Goal: Transaction & Acquisition: Subscribe to service/newsletter

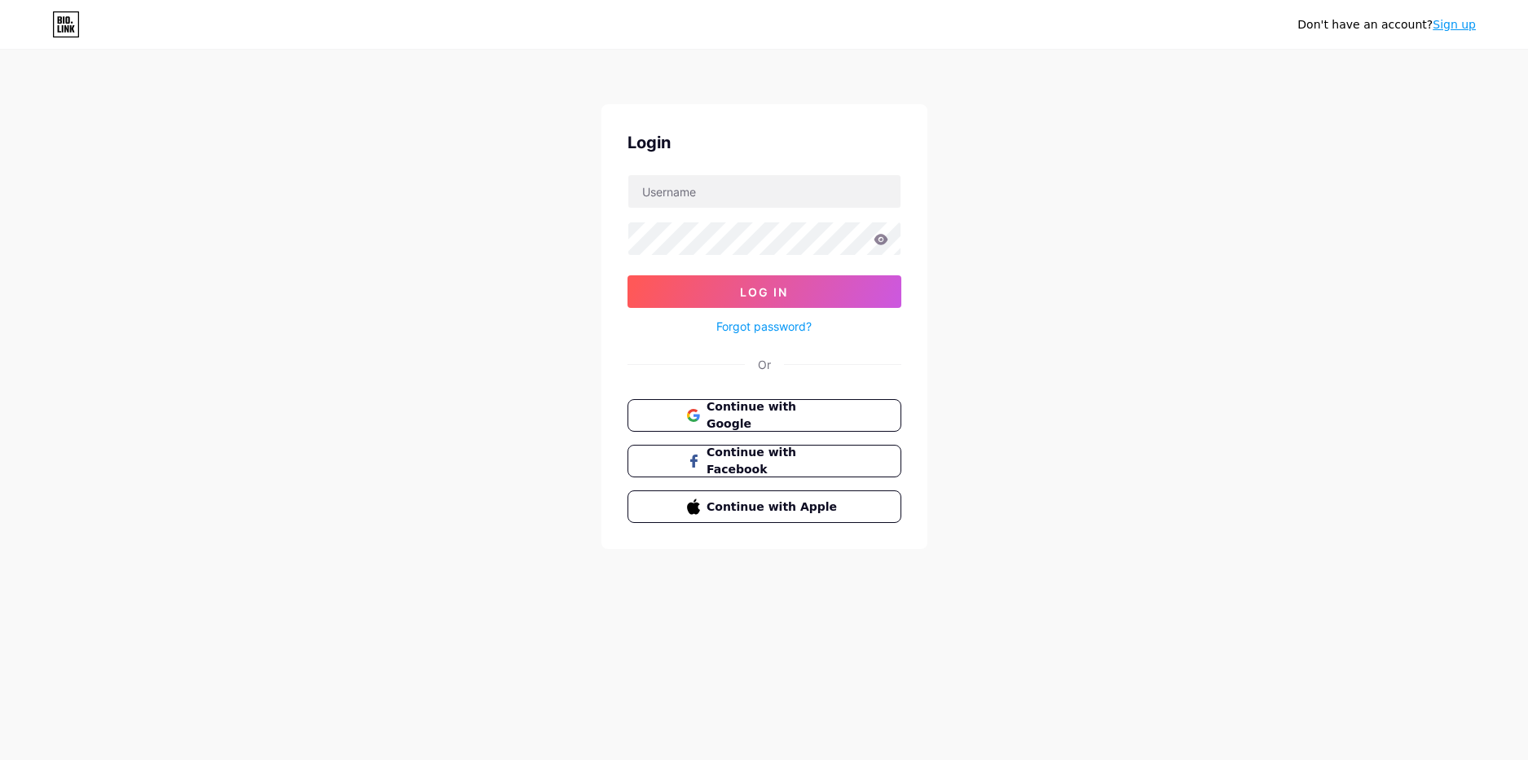
click at [368, 208] on div "Don't have an account? Sign up Login Log In Forgot password? Or Continue with G…" at bounding box center [764, 300] width 1528 height 601
click at [735, 393] on div "Login Log In Forgot password? Or Continue with Google Continue with Facebook Co…" at bounding box center [764, 326] width 326 height 445
click at [745, 415] on span "Continue with Google" at bounding box center [774, 415] width 136 height 35
click at [721, 201] on input "text" at bounding box center [764, 191] width 272 height 33
type input "jesusp007@yahoo.com"
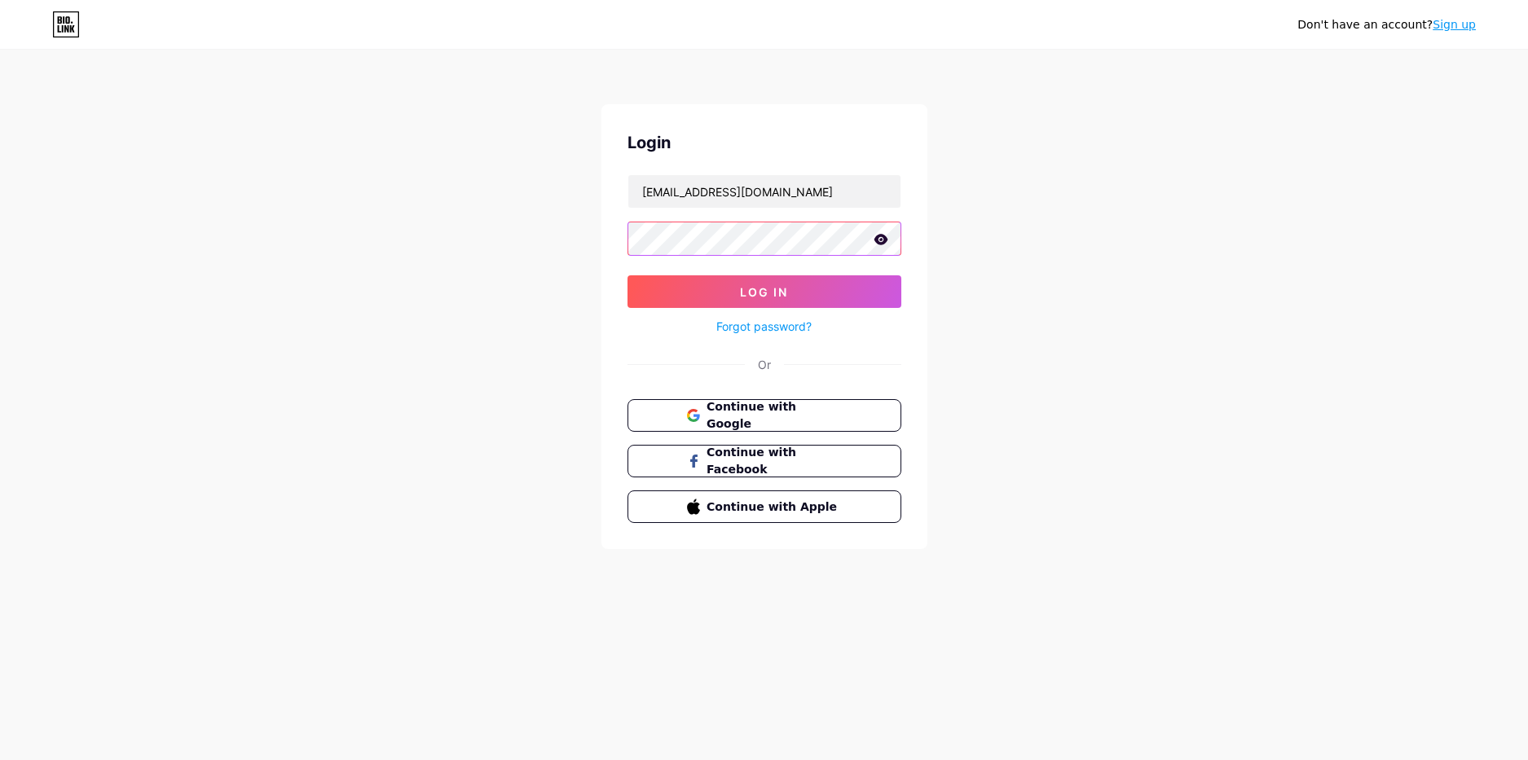
click at [627, 275] on button "Log In" at bounding box center [764, 291] width 274 height 33
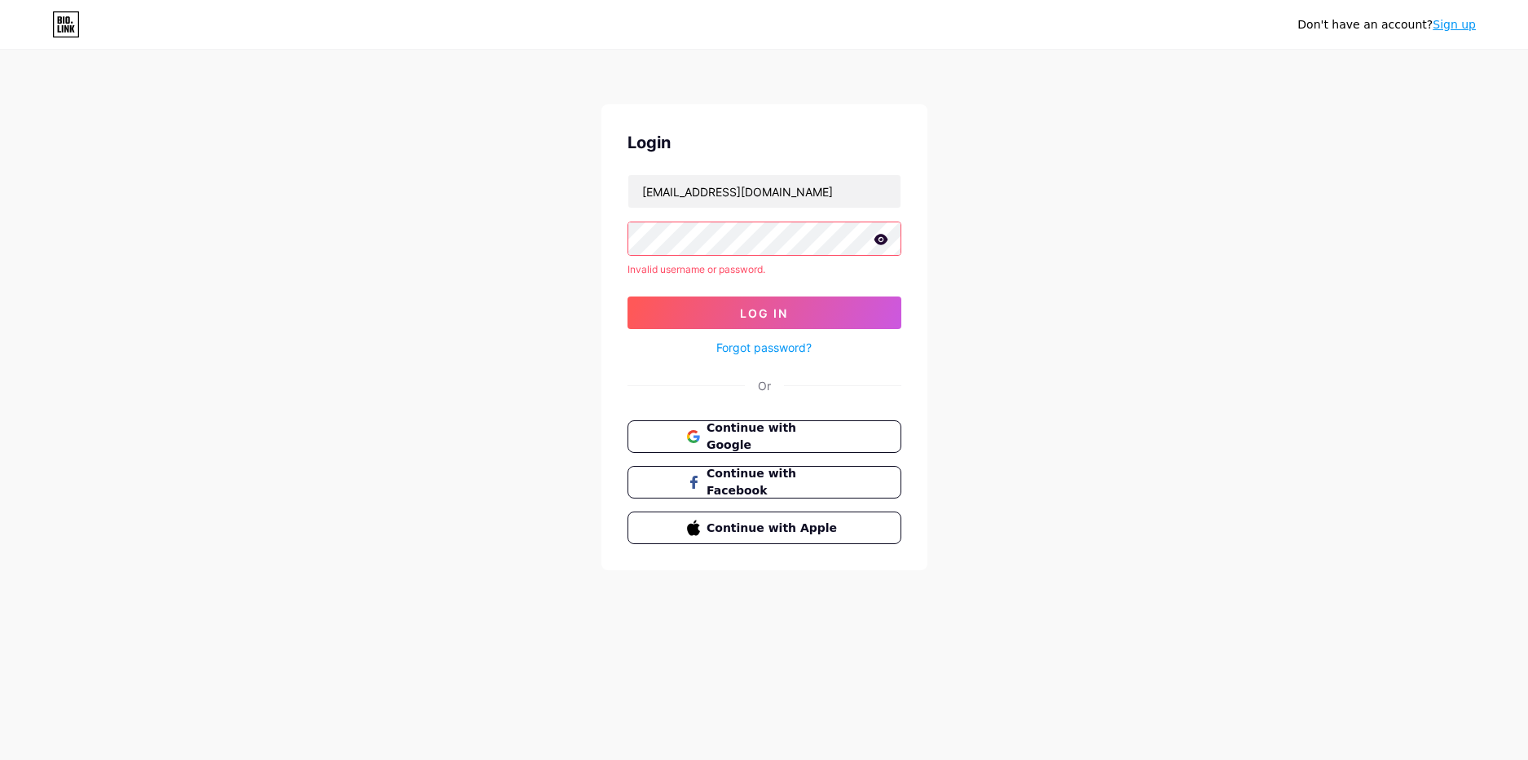
click at [627, 297] on button "Log In" at bounding box center [764, 313] width 274 height 33
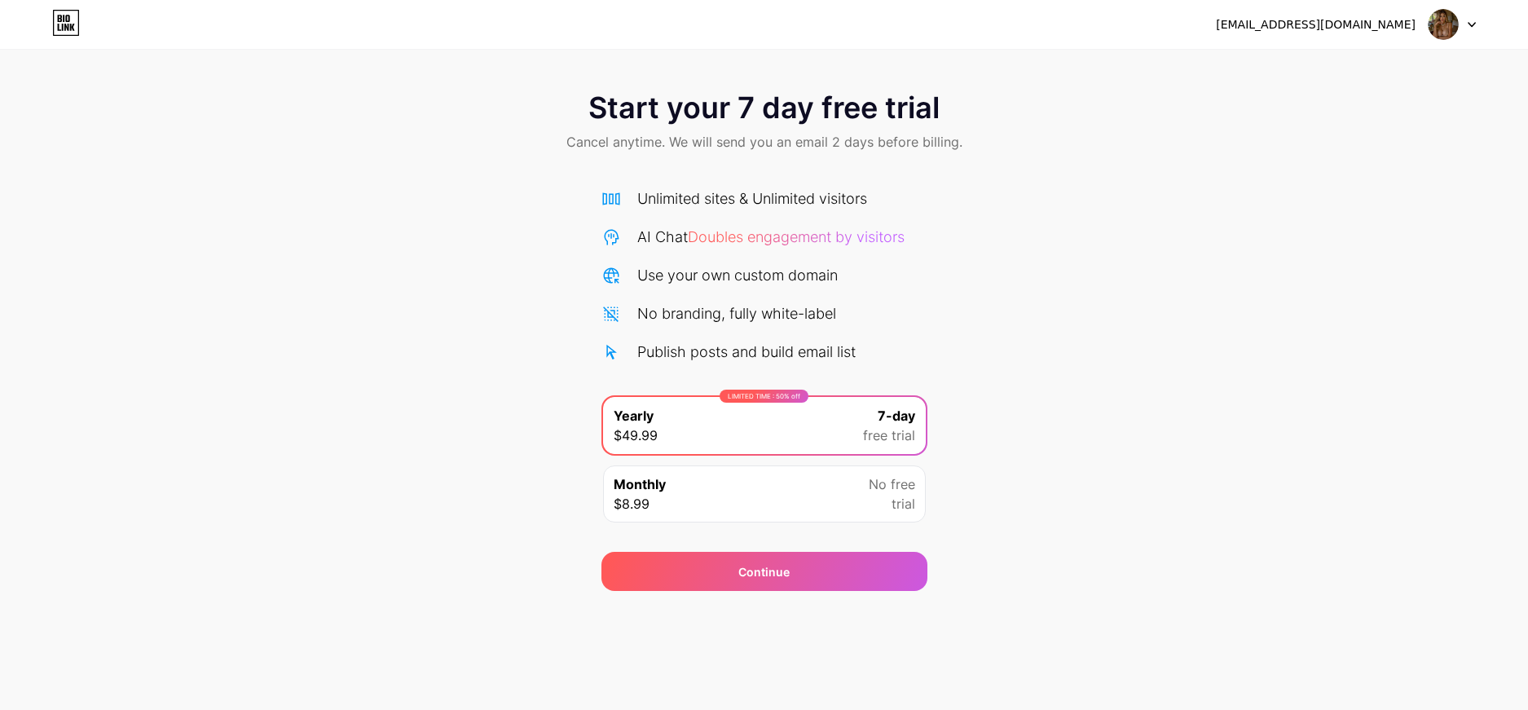
click at [66, 29] on icon at bounding box center [66, 23] width 28 height 26
click at [772, 498] on div "Monthly $8.99 No free trial" at bounding box center [764, 493] width 323 height 57
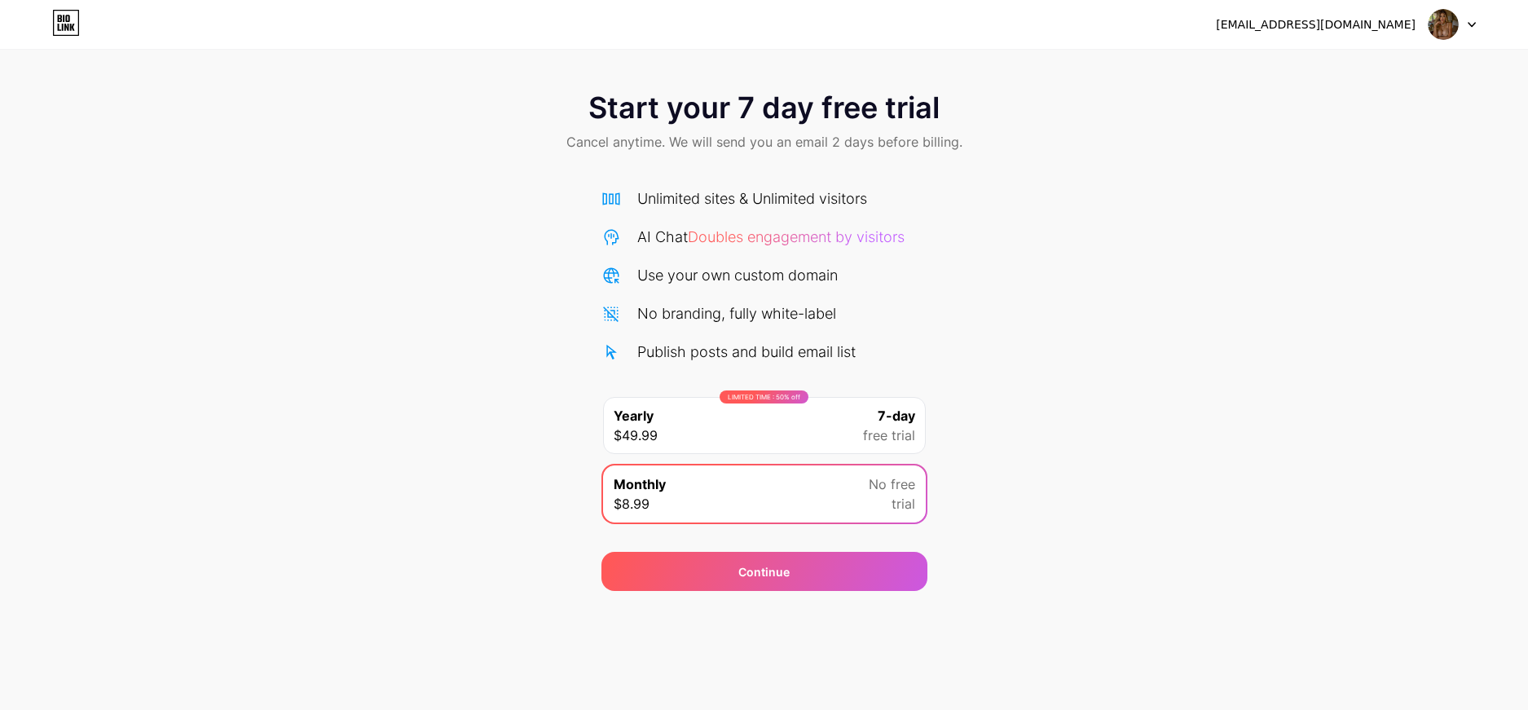
click at [64, 43] on div "jesusp007@yahoo.com Logout" at bounding box center [764, 24] width 1528 height 49
click at [64, 19] on icon at bounding box center [64, 18] width 2 height 7
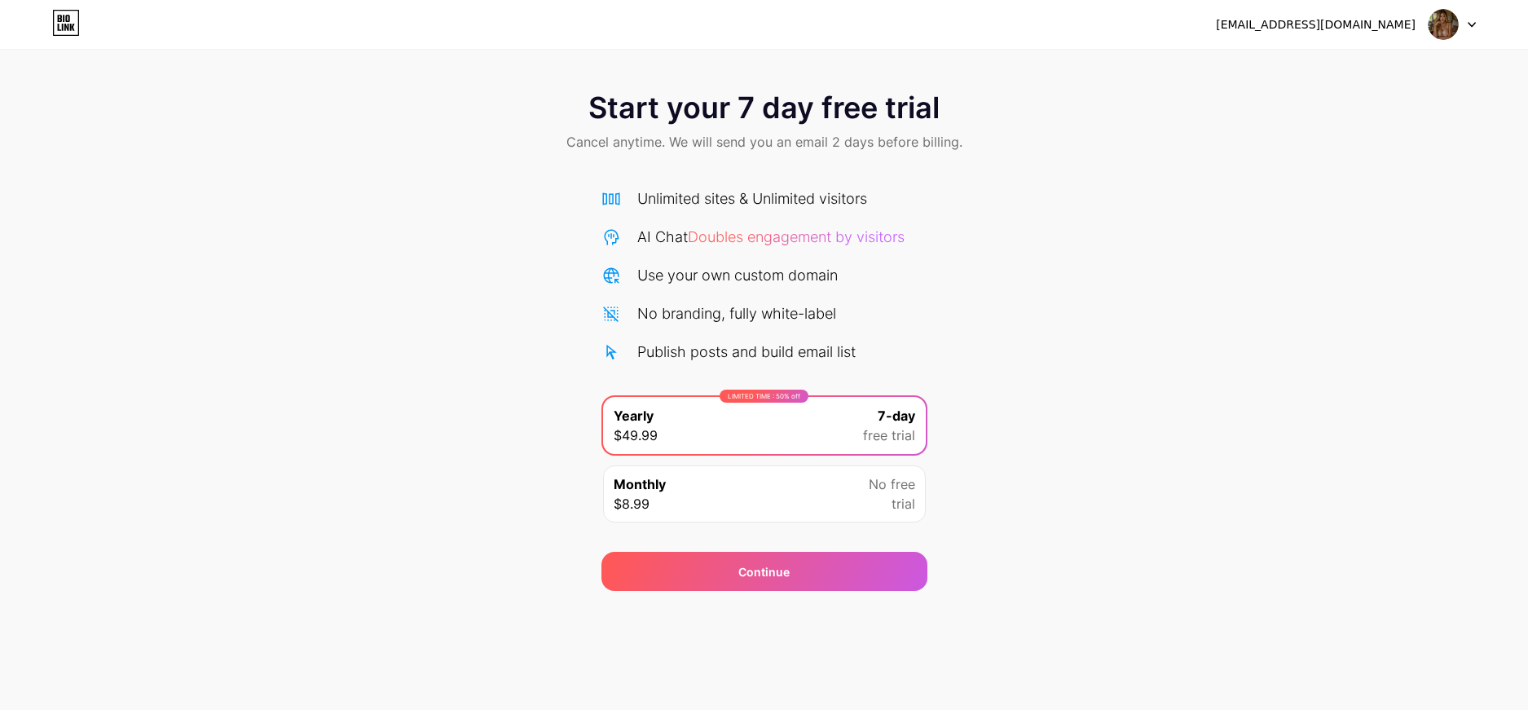
click at [64, 41] on div "jesusp007@yahoo.com Logout" at bounding box center [764, 24] width 1528 height 49
click at [1406, 11] on div "jesusp007@yahoo.com" at bounding box center [1346, 24] width 260 height 29
click at [1477, 26] on div "jesusp007@yahoo.com Logout" at bounding box center [764, 24] width 1528 height 29
click at [1470, 26] on icon at bounding box center [1471, 25] width 8 height 6
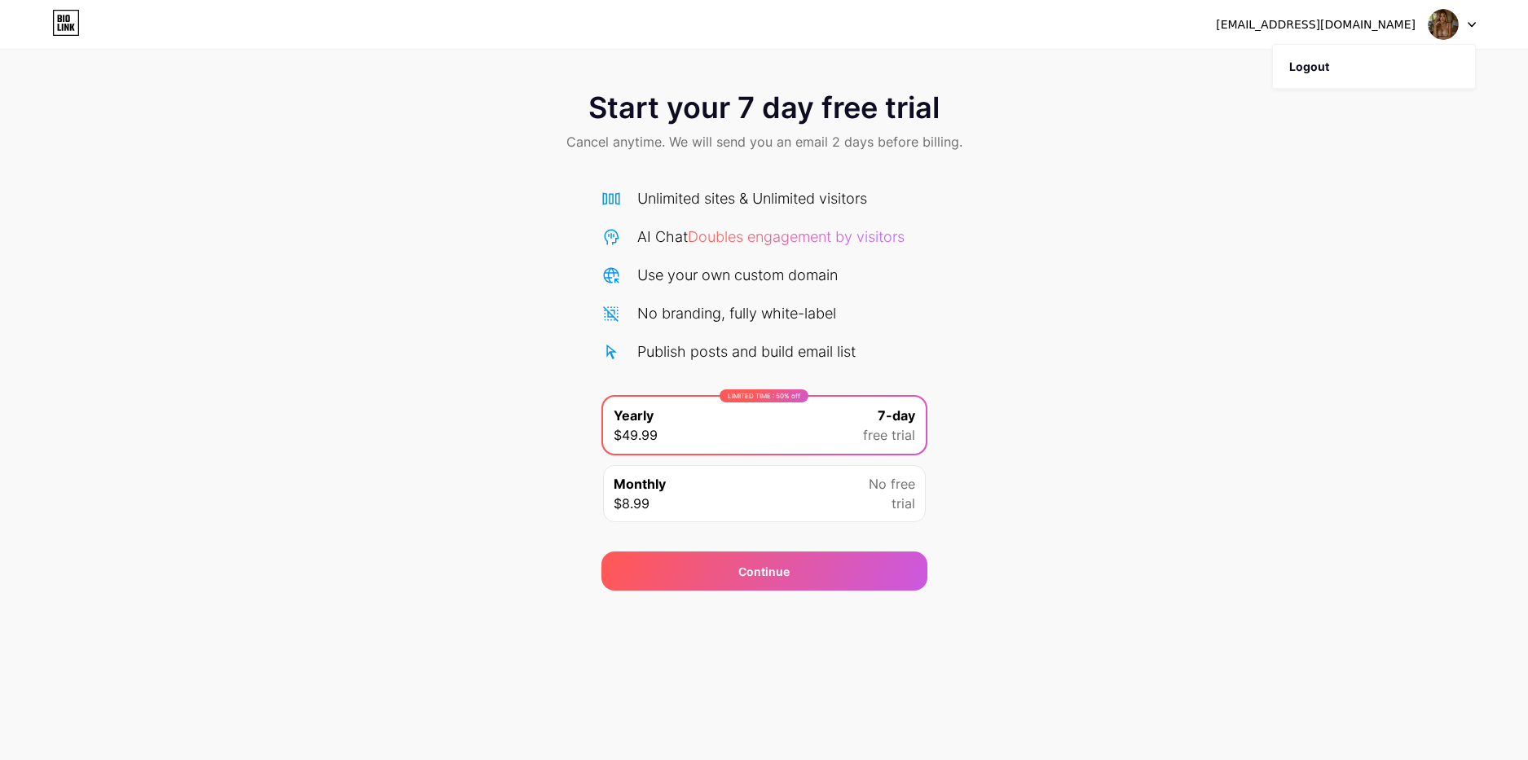
drag, startPoint x: 1135, startPoint y: 162, endPoint x: 1136, endPoint y: 147, distance: 14.7
click at [1135, 162] on div "Start your 7 day free trial Cancel anytime. We will send you an email 2 days be…" at bounding box center [764, 123] width 1528 height 96
click at [1367, 26] on div "jesusp007@yahoo.com" at bounding box center [1316, 24] width 200 height 17
click at [1418, 25] on div "jesusp007@yahoo.com" at bounding box center [1346, 24] width 260 height 29
click at [1421, 30] on div "jesusp007@yahoo.com" at bounding box center [1346, 24] width 260 height 29
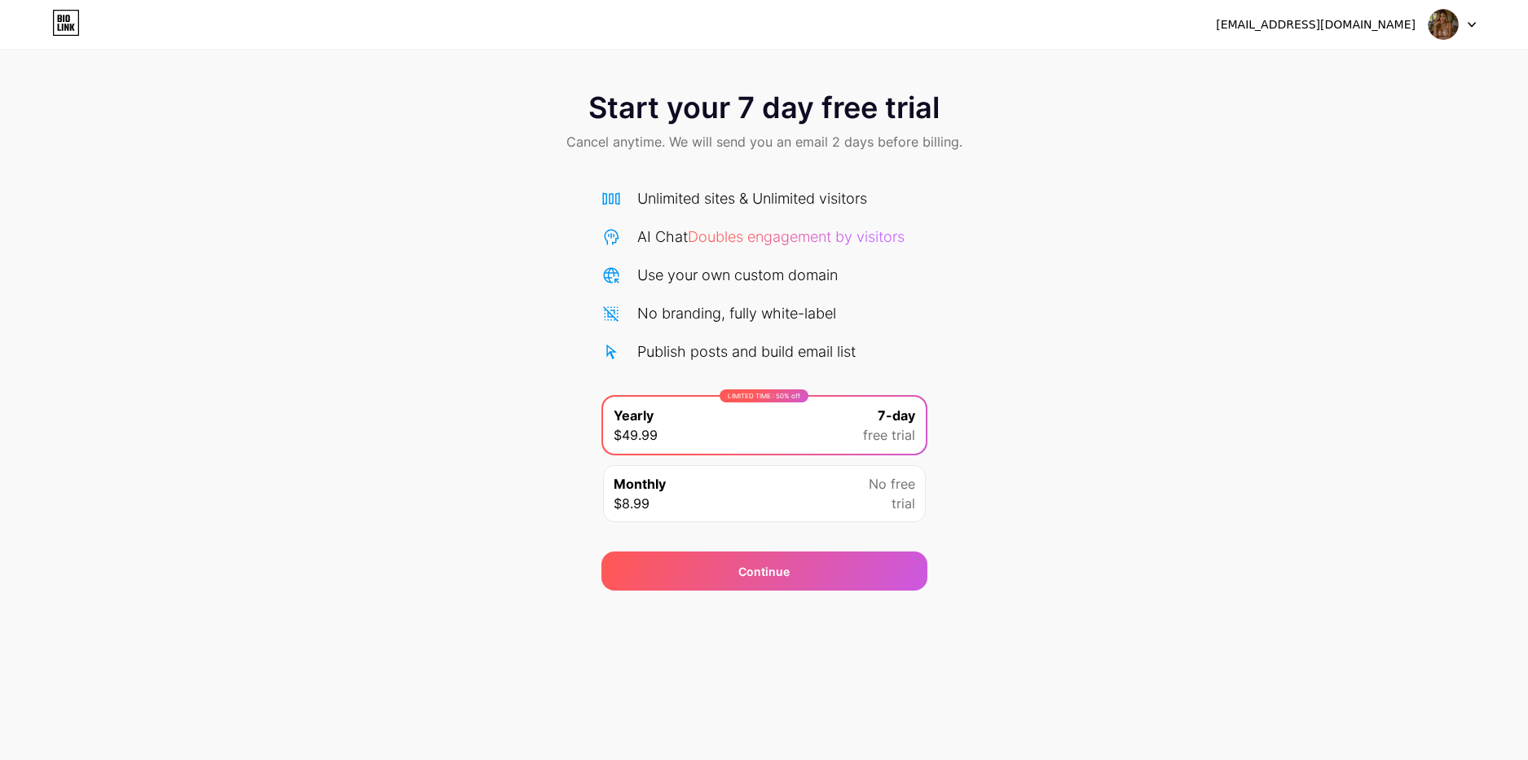
click at [761, 507] on div "Monthly $8.99 No free trial" at bounding box center [764, 493] width 323 height 57
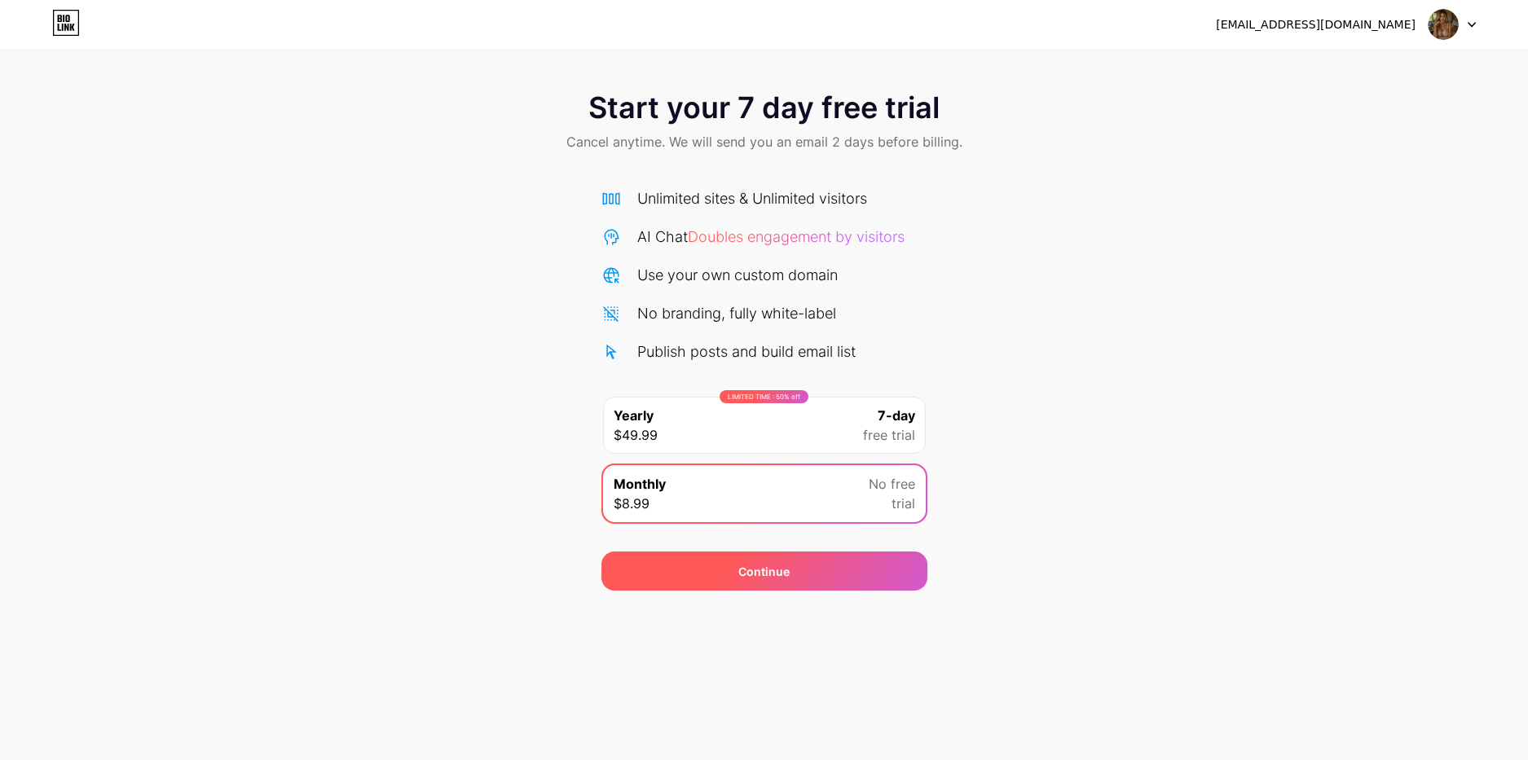
click at [744, 570] on div "Continue" at bounding box center [763, 571] width 51 height 17
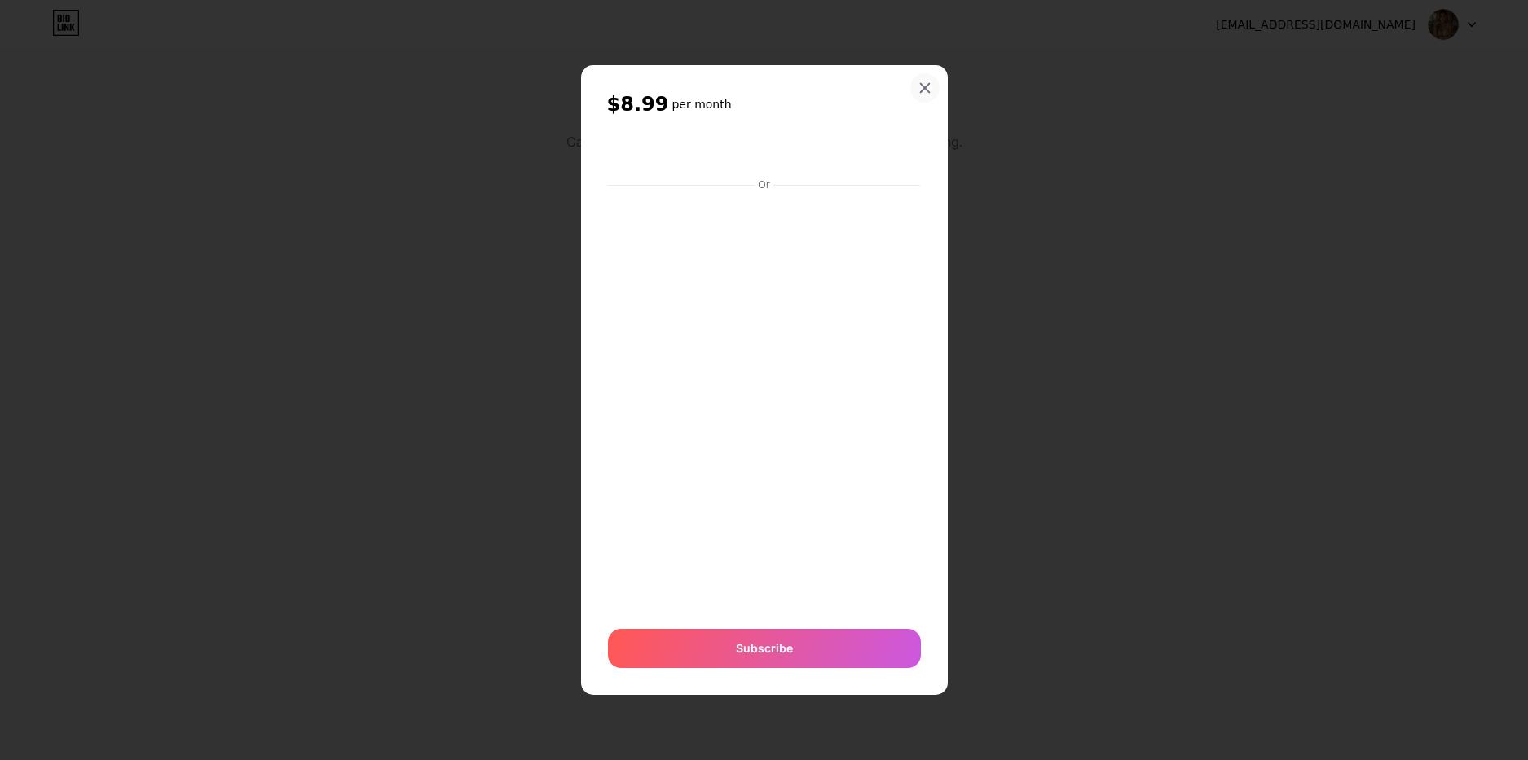
click at [927, 91] on icon at bounding box center [924, 88] width 9 height 9
